Goal: Task Accomplishment & Management: Manage account settings

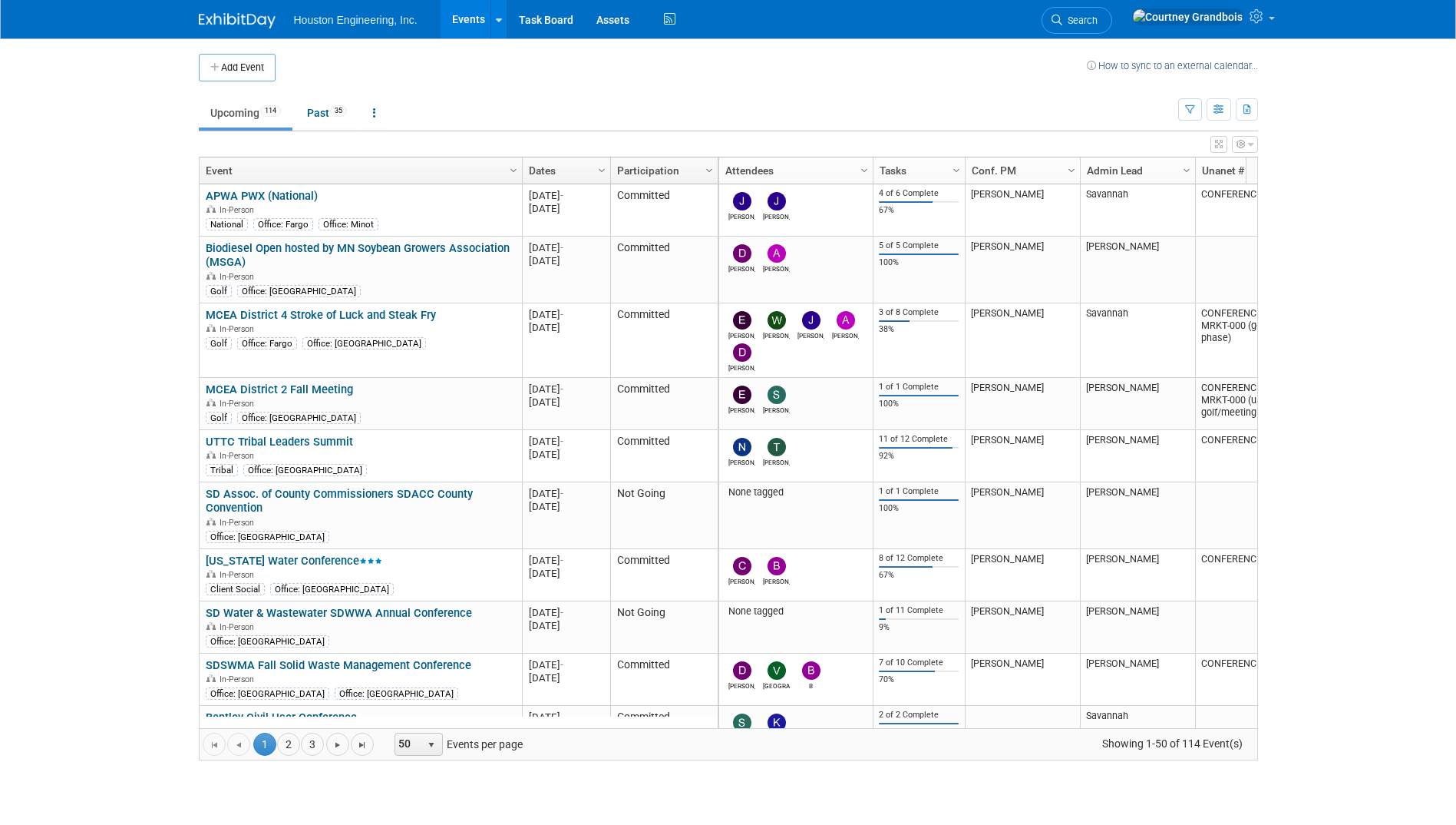
drag, startPoint x: 314, startPoint y: 248, endPoint x: 297, endPoint y: 248, distance: 17.0
click at [314, 248] on link "Biodiesel Open hosted by MN Soybean Growers Association (MSGA)" at bounding box center [358, 255] width 304 height 28
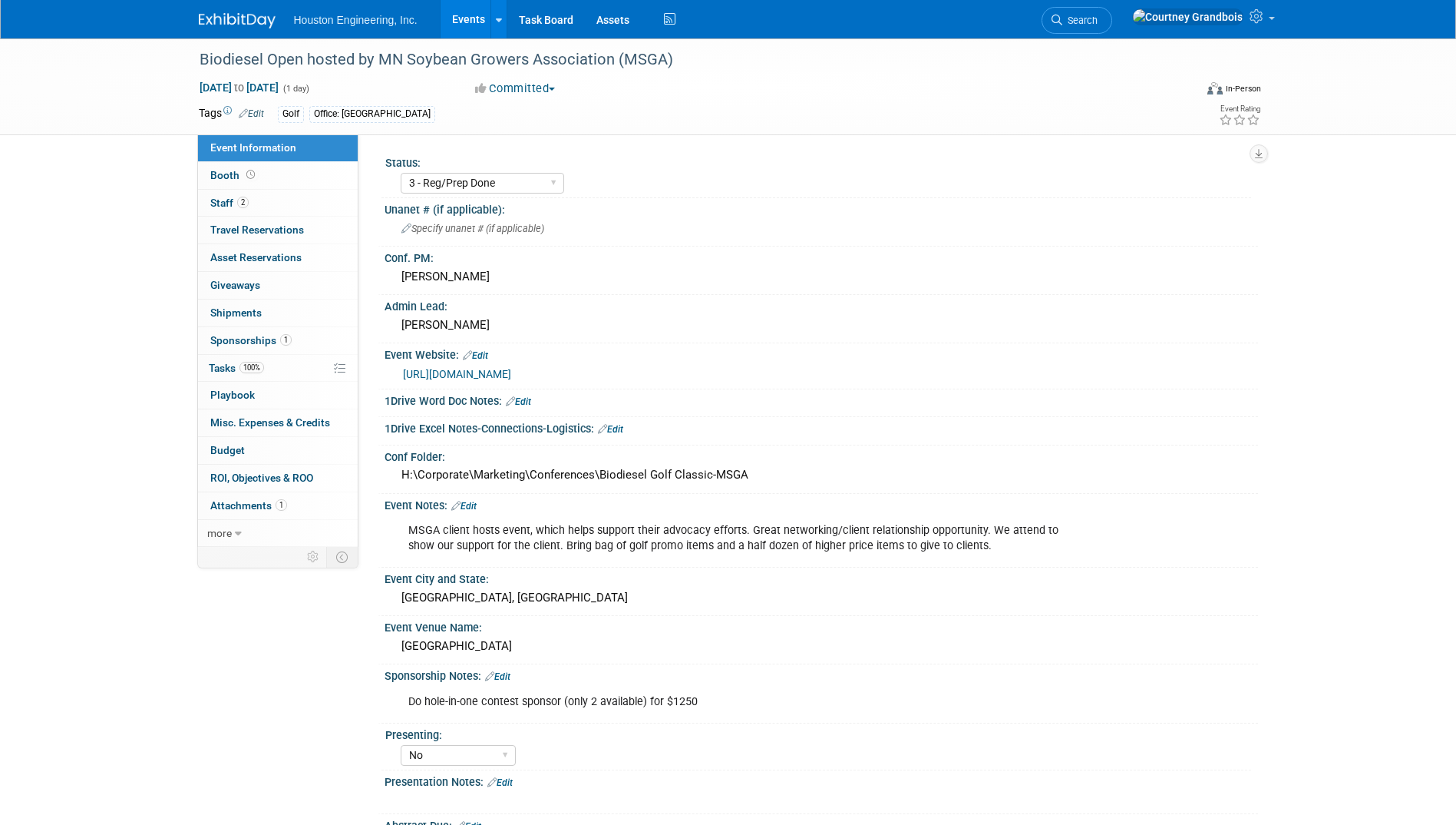
select select "3 - Reg/Prep Done"
select select "No"
select select "Environmental"
click at [218, 353] on link "1 Sponsorships 1" at bounding box center [277, 341] width 159 height 27
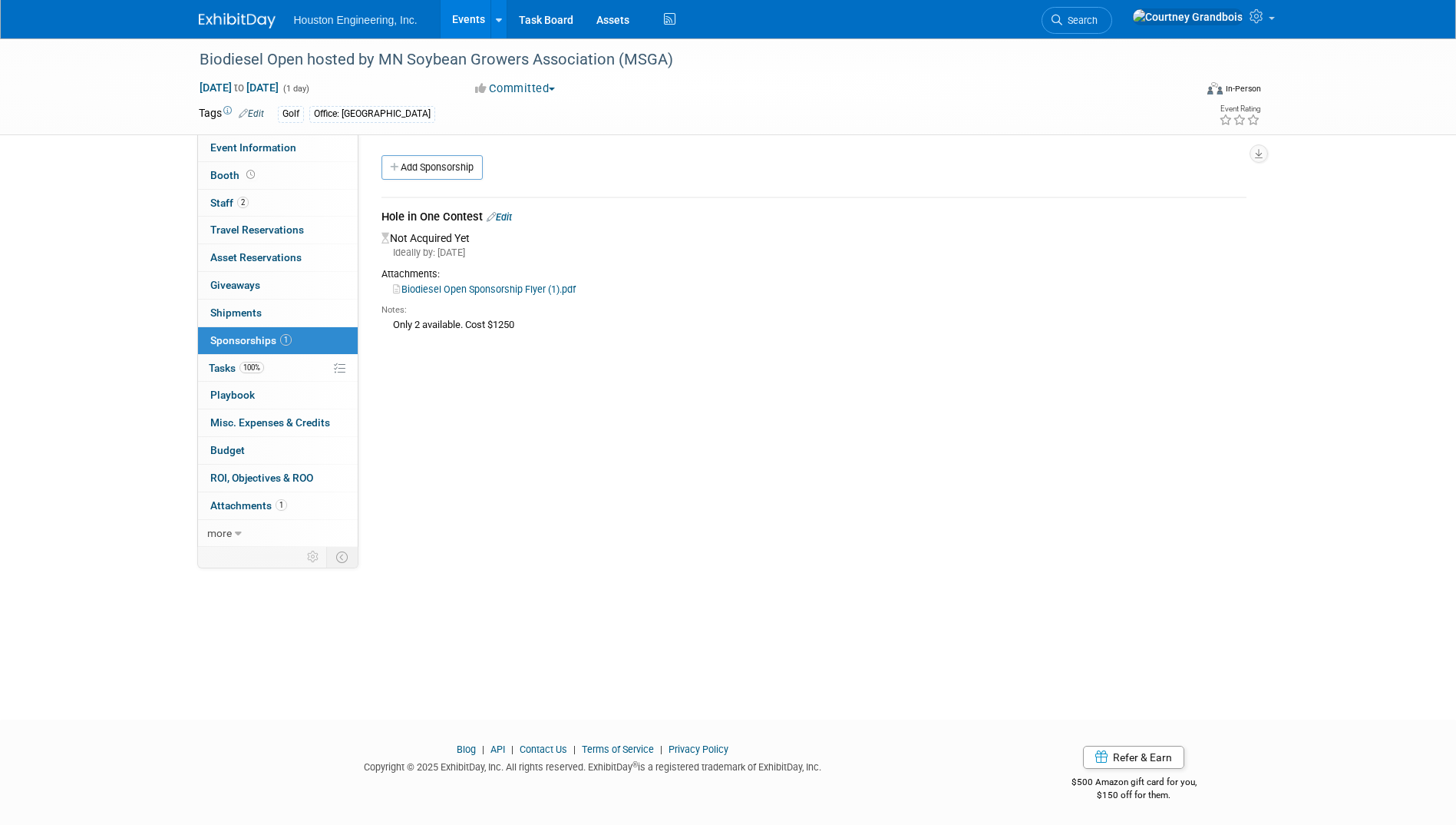
click at [213, 361] on span "Tasks 100%" at bounding box center [236, 367] width 56 height 12
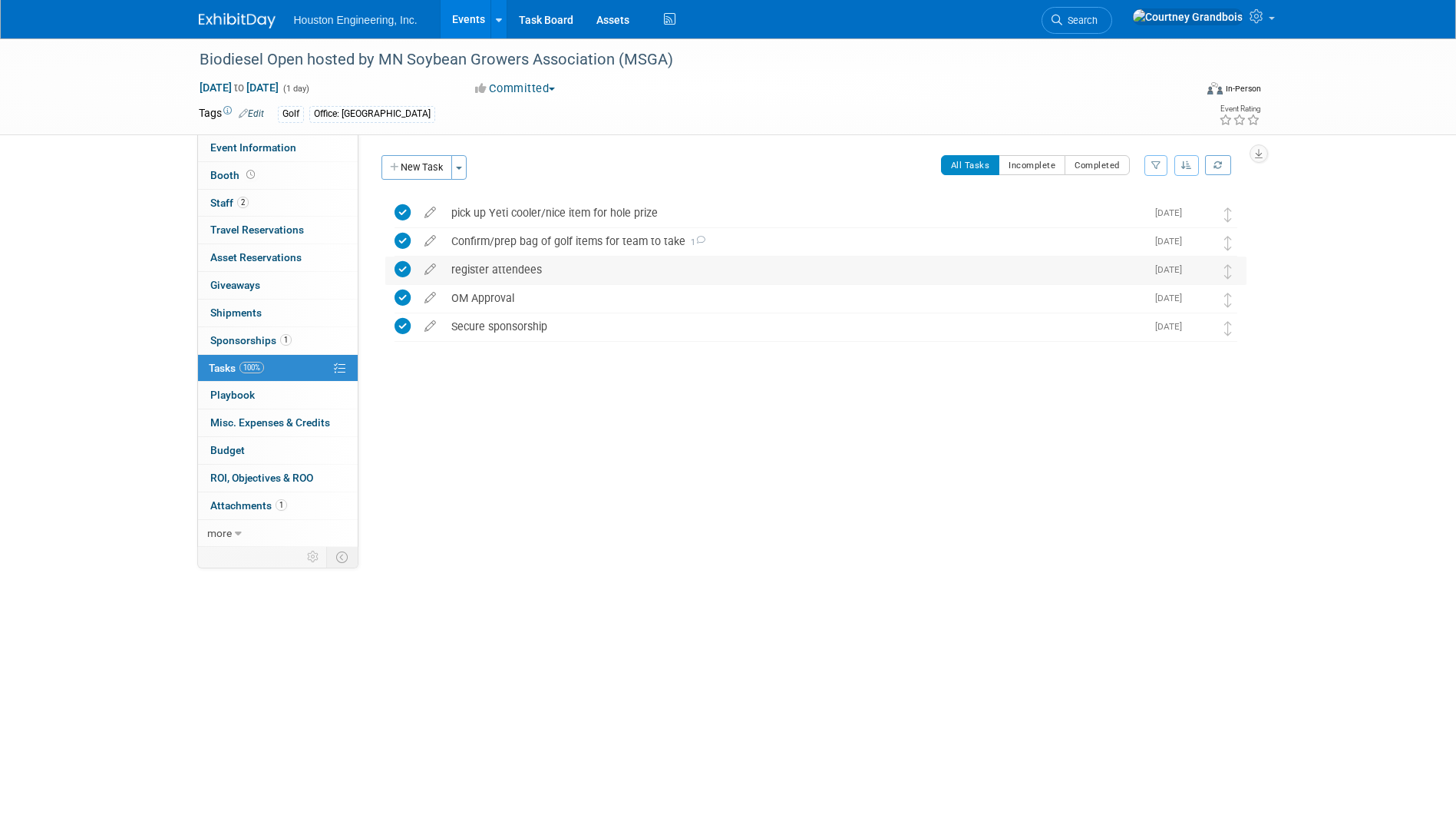
click at [498, 272] on div "register attendees" at bounding box center [795, 269] width 703 height 26
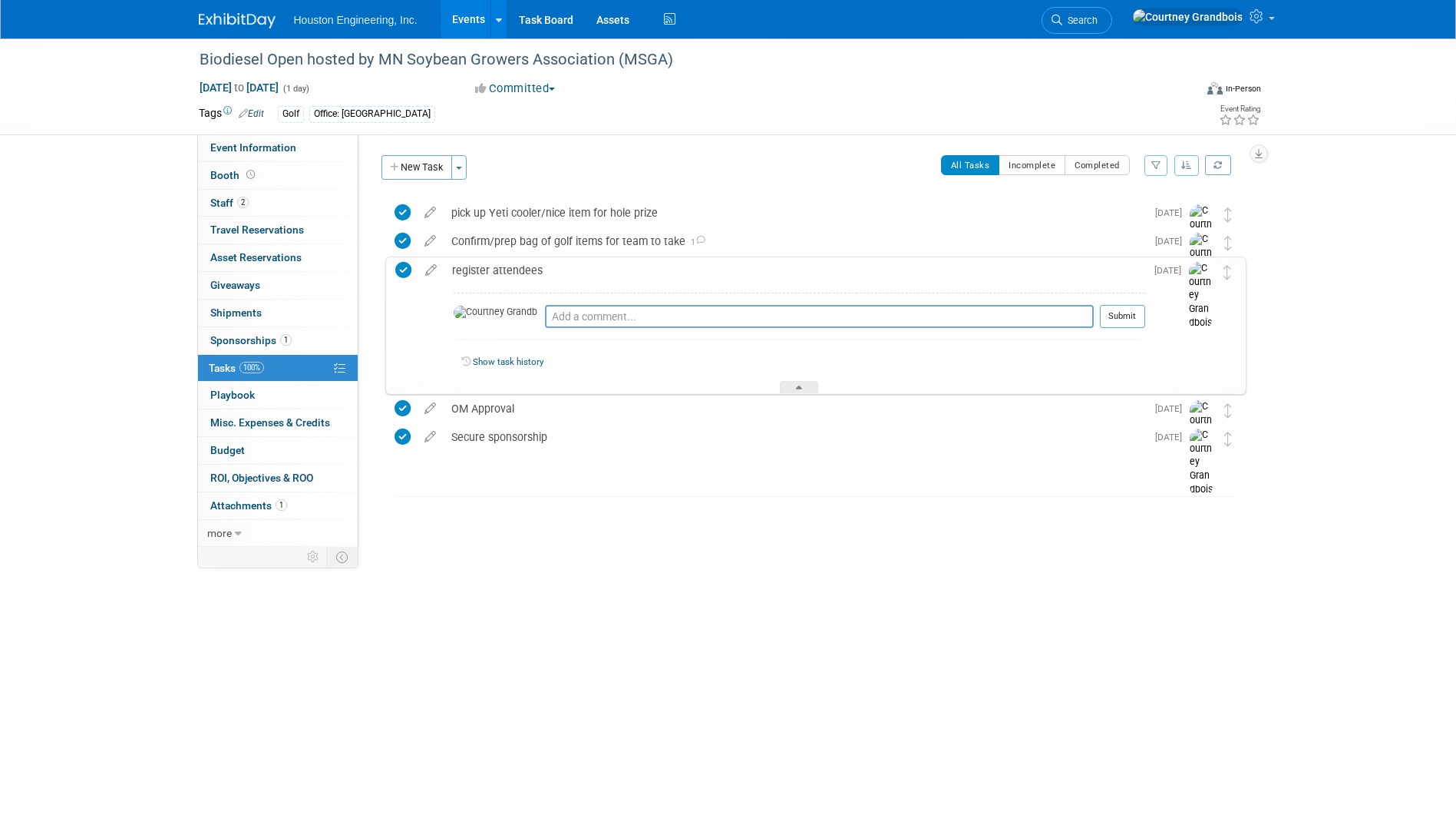
click at [498, 272] on div "register attendees" at bounding box center [795, 270] width 701 height 26
